Goal: Transaction & Acquisition: Book appointment/travel/reservation

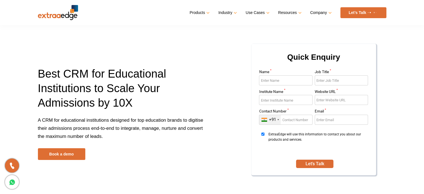
click at [298, 82] on input "Name *" at bounding box center [286, 80] width 54 height 10
click at [325, 80] on input "Job Title *" at bounding box center [342, 80] width 54 height 10
click at [285, 103] on input "Institute Name *" at bounding box center [286, 100] width 54 height 10
click at [323, 96] on input "Website URL *" at bounding box center [342, 100] width 54 height 10
drag, startPoint x: 296, startPoint y: 124, endPoint x: 330, endPoint y: 118, distance: 34.3
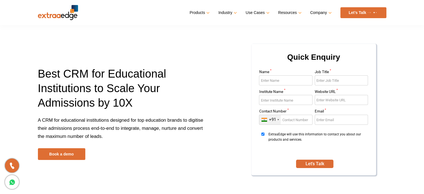
click at [330, 118] on div "Name * Job Title * Institute Name * Website URL * Contact Number * +91 India (भ…" at bounding box center [313, 112] width 111 height 84
click at [330, 118] on input "Email *" at bounding box center [342, 120] width 54 height 10
click at [318, 160] on button "Let's Talk" at bounding box center [314, 164] width 37 height 8
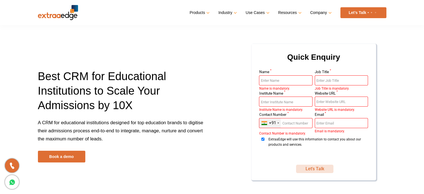
click at [316, 170] on button "Let's Talk" at bounding box center [314, 169] width 37 height 8
click at [317, 155] on span "ExtraaEdge will use this information to contact you about our products and serv…" at bounding box center [318, 147] width 98 height 21
click at [267, 141] on input "ExtraaEdge will use this information to contact you about our products and serv…" at bounding box center [263, 139] width 8 height 3
checkbox input "false"
click at [79, 150] on p "A CRM for educational institutions designed for top education brands to digitis…" at bounding box center [123, 135] width 170 height 32
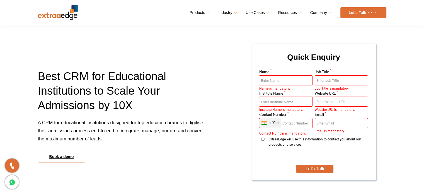
click at [76, 156] on link "Book a demo" at bounding box center [61, 157] width 47 height 12
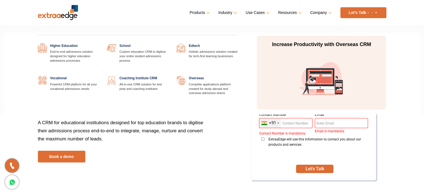
click at [232, 13] on link "Industry" at bounding box center [227, 13] width 18 height 8
click at [168, 76] on link at bounding box center [168, 76] width 0 height 0
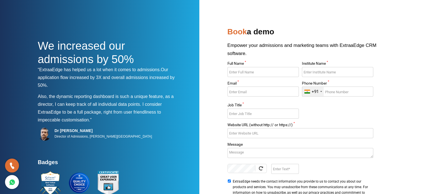
click at [327, 68] on input "Institute Name *" at bounding box center [337, 72] width 71 height 10
click at [244, 73] on input "Full Name *" at bounding box center [263, 72] width 71 height 10
click at [262, 111] on input "Job Title *" at bounding box center [263, 114] width 71 height 10
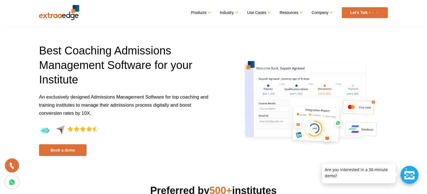
click at [405, 174] on div at bounding box center [409, 175] width 18 height 18
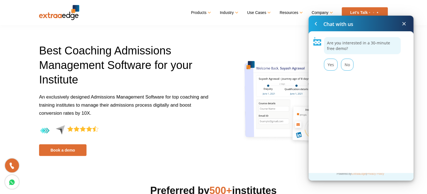
click at [281, 158] on section "Best Coaching Admissions Management Software for your Institute An exclusively …" at bounding box center [213, 80] width 427 height 160
click at [328, 66] on div "Yes" at bounding box center [331, 65] width 14 height 12
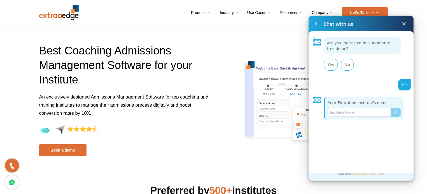
click at [356, 113] on input "Name*" at bounding box center [359, 112] width 63 height 9
type input "lkmm"
click at [392, 109] on button "Submit" at bounding box center [396, 112] width 10 height 9
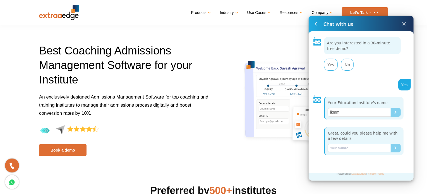
click at [364, 147] on input "Name*" at bounding box center [359, 148] width 63 height 9
type input "kjj"
click at [395, 146] on div "Submit" at bounding box center [396, 147] width 2 height 3
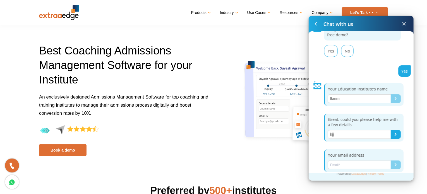
scroll to position [15, 0]
click at [346, 161] on input "Name*" at bounding box center [359, 163] width 63 height 9
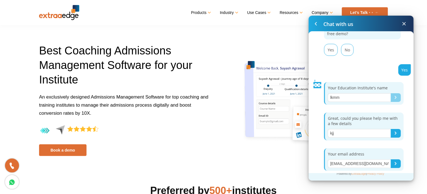
type input "[EMAIL_ADDRESS][DOMAIN_NAME]"
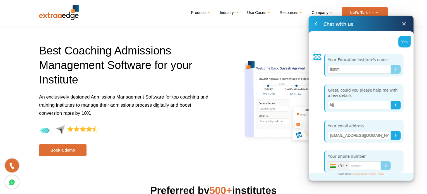
scroll to position [45, 0]
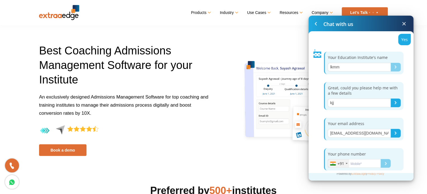
click at [353, 162] on input "Name*" at bounding box center [354, 163] width 53 height 9
type input "6263646481"
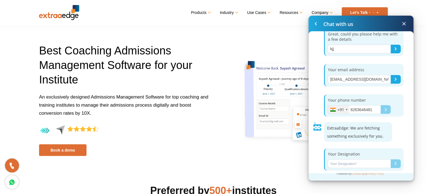
scroll to position [102, 0]
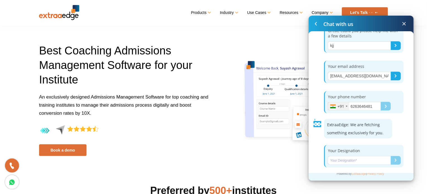
click at [353, 161] on input "Name*" at bounding box center [359, 160] width 63 height 9
type input "studebt"
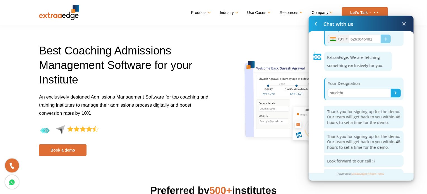
scroll to position [176, 0]
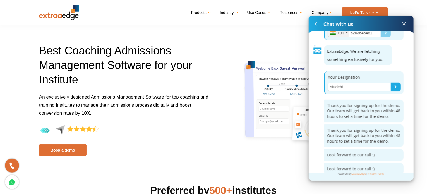
click at [365, 139] on p "Thank you for signing up for the demo. Our team will get back to you within 48 …" at bounding box center [363, 136] width 73 height 16
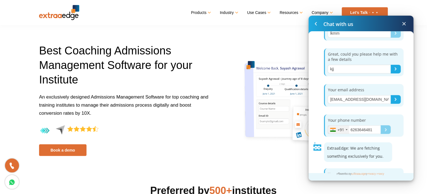
scroll to position [0, 0]
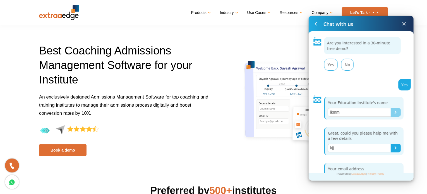
click at [404, 22] on span at bounding box center [404, 23] width 7 height 7
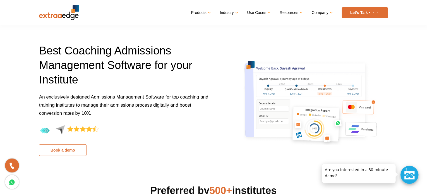
click at [62, 148] on link "Book a demo" at bounding box center [62, 150] width 47 height 12
